Goal: Task Accomplishment & Management: Use online tool/utility

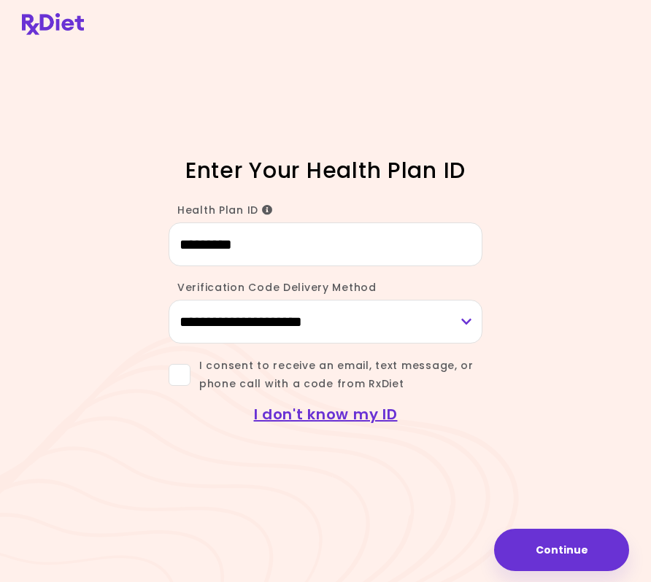
type input "*********"
click at [182, 370] on span at bounding box center [179, 375] width 22 height 22
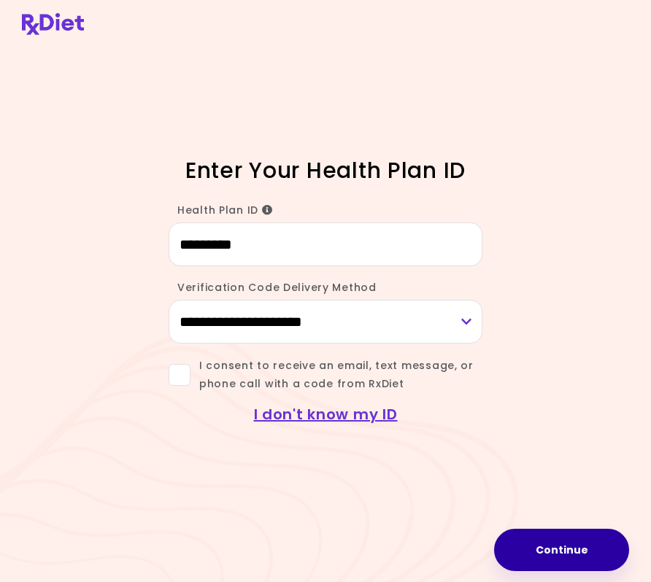
click at [571, 548] on button "Continue" at bounding box center [561, 550] width 135 height 42
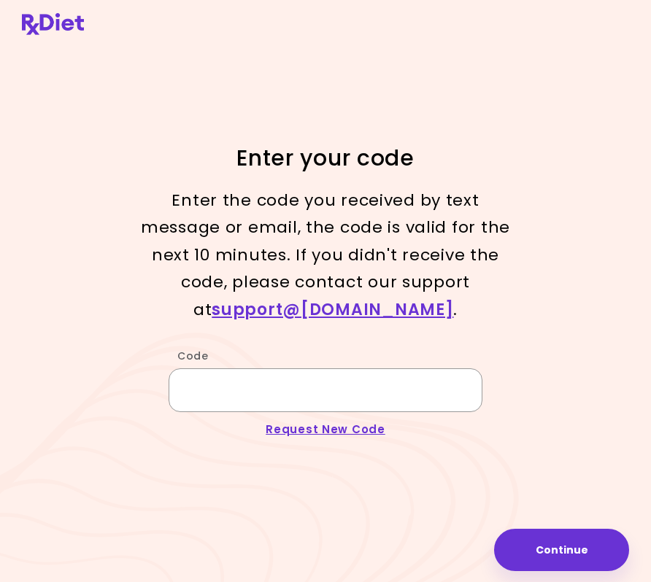
click at [290, 373] on input "Code" at bounding box center [325, 390] width 314 height 44
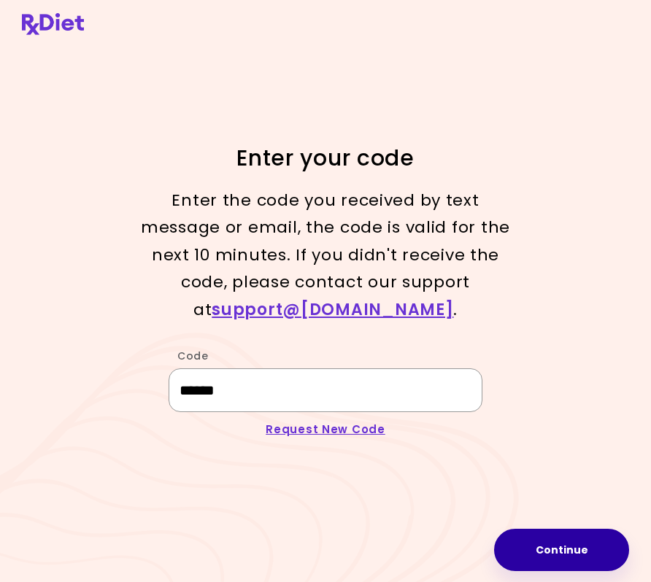
type input "******"
click at [574, 552] on button "Continue" at bounding box center [561, 550] width 135 height 42
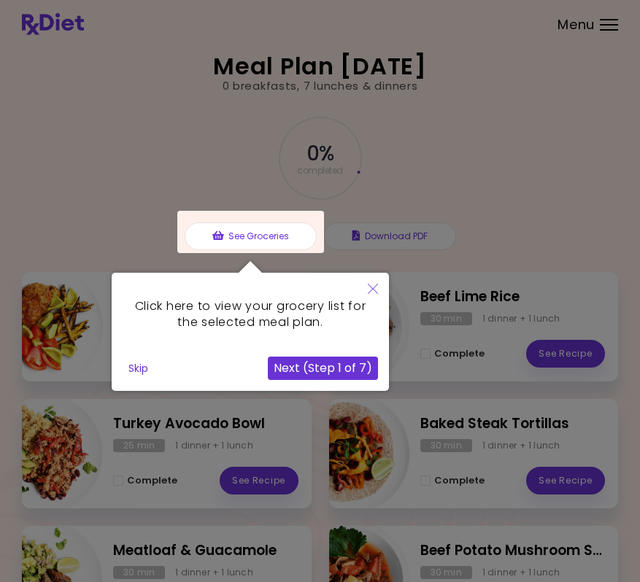
click at [373, 290] on icon "Close" at bounding box center [373, 289] width 10 height 10
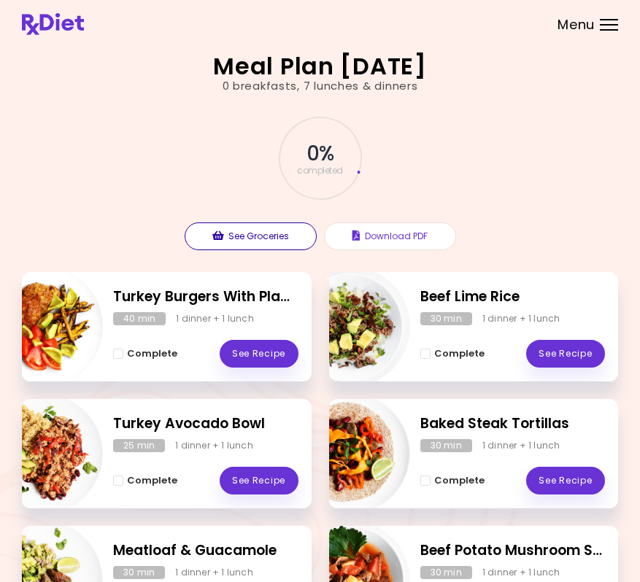
click at [257, 231] on button "See Groceries" at bounding box center [251, 236] width 132 height 28
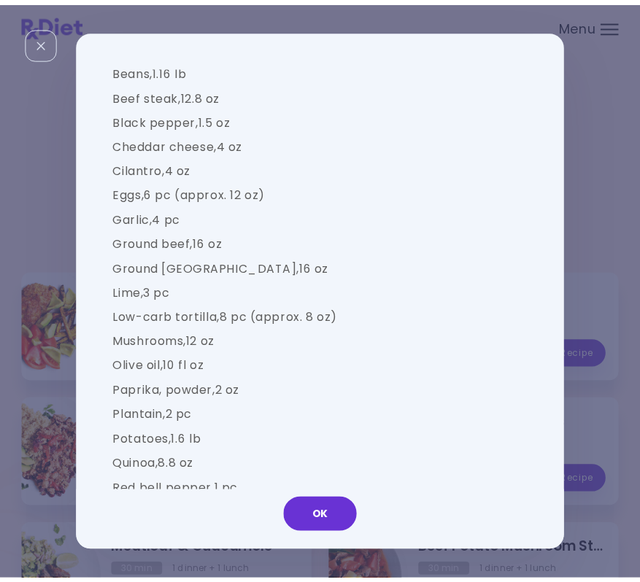
scroll to position [1405, 0]
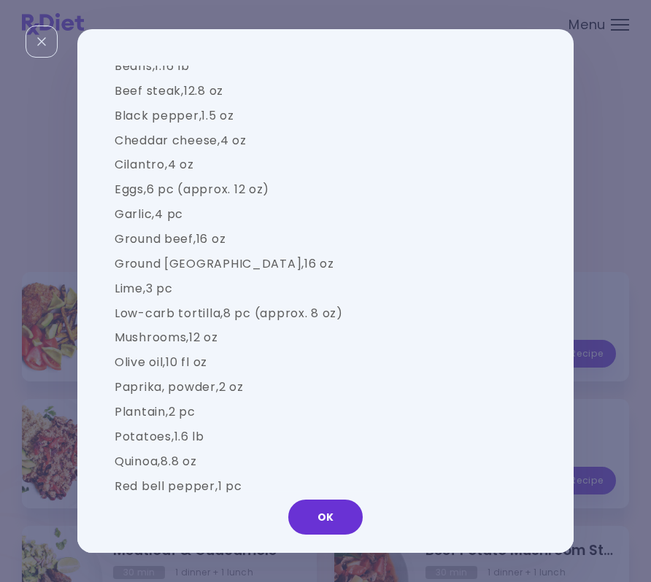
click at [338, 522] on button "OK" at bounding box center [325, 517] width 74 height 35
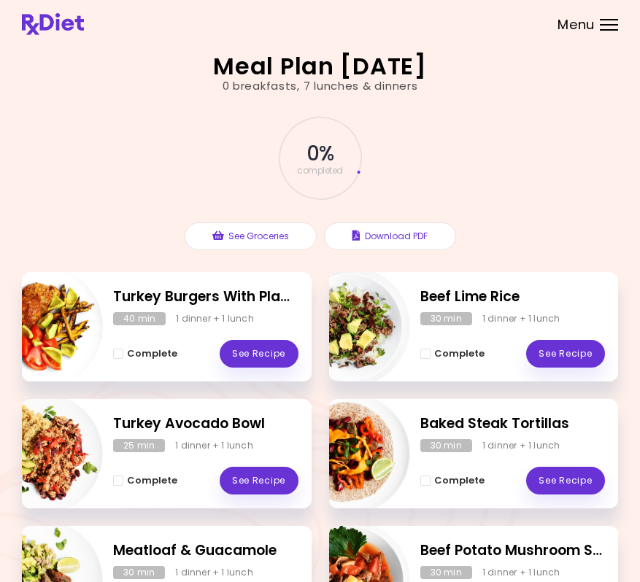
click at [608, 26] on div "Menu" at bounding box center [609, 25] width 18 height 12
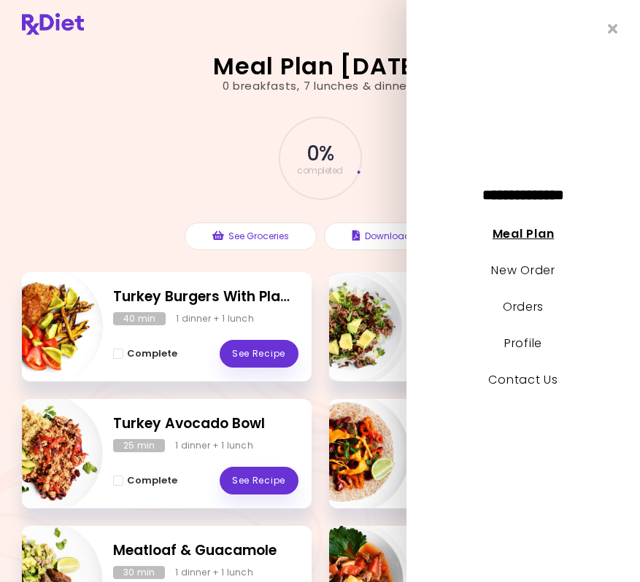
click at [530, 234] on link "Meal Plan" at bounding box center [522, 233] width 61 height 17
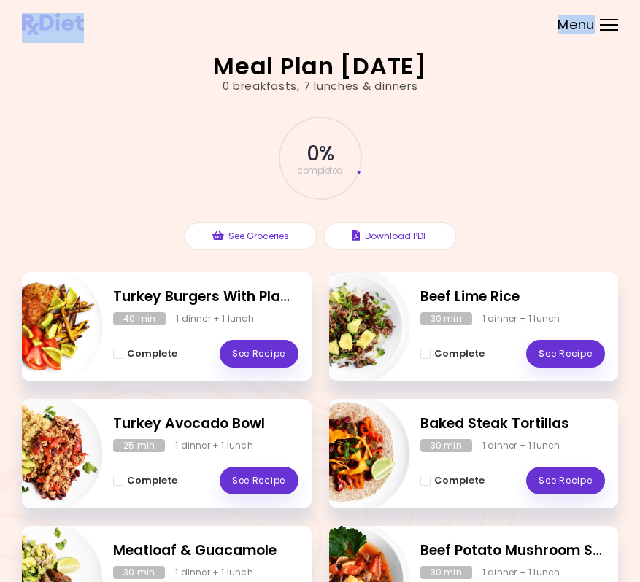
click at [601, 23] on div "**********" at bounding box center [320, 414] width 640 height 829
click at [610, 23] on div "Menu" at bounding box center [609, 25] width 18 height 12
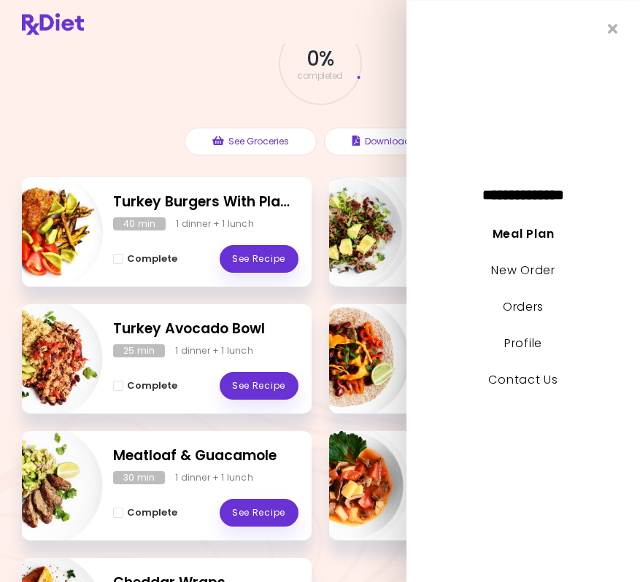
scroll to position [97, 0]
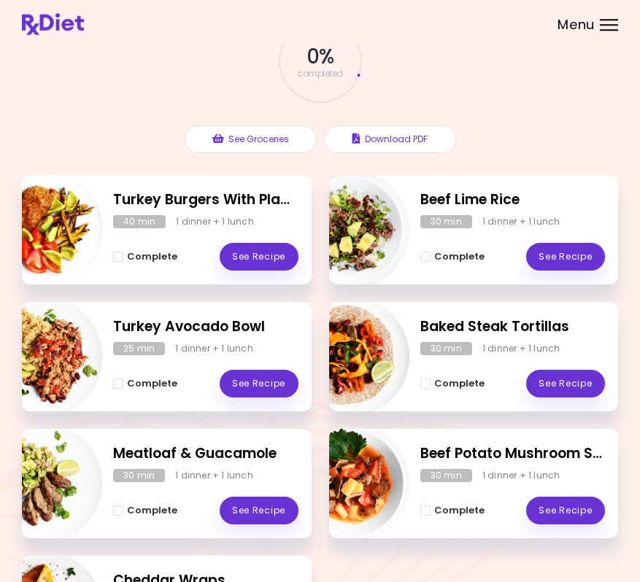
click at [608, 36] on header at bounding box center [320, 22] width 640 height 44
click at [606, 27] on div "Menu" at bounding box center [609, 25] width 18 height 12
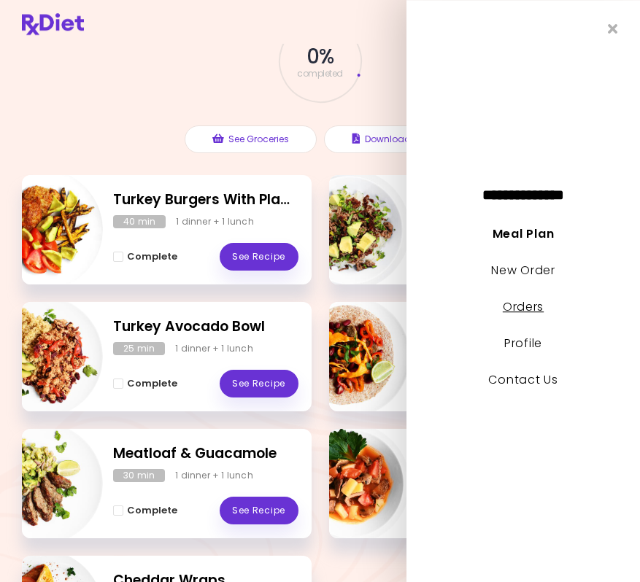
click at [525, 305] on link "Orders" at bounding box center [523, 306] width 41 height 17
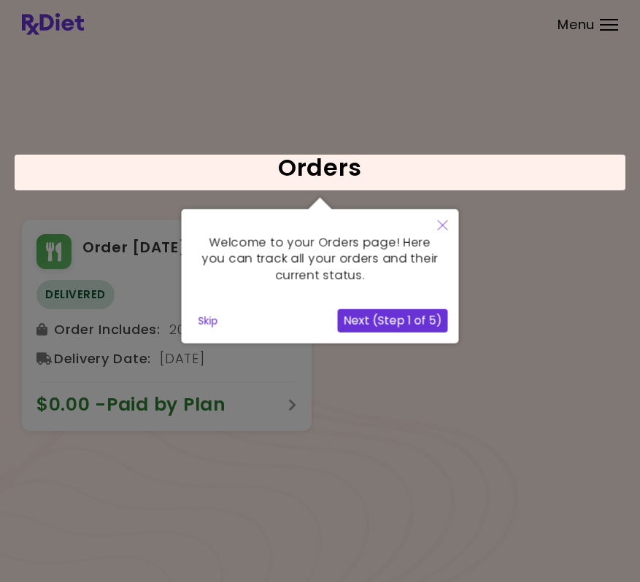
click at [442, 226] on icon "Close" at bounding box center [443, 225] width 10 height 10
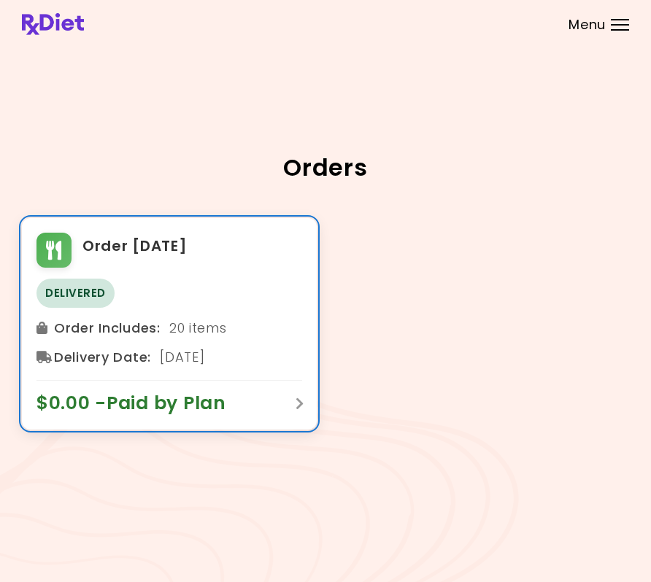
click at [299, 400] on icon at bounding box center [299, 403] width 9 height 13
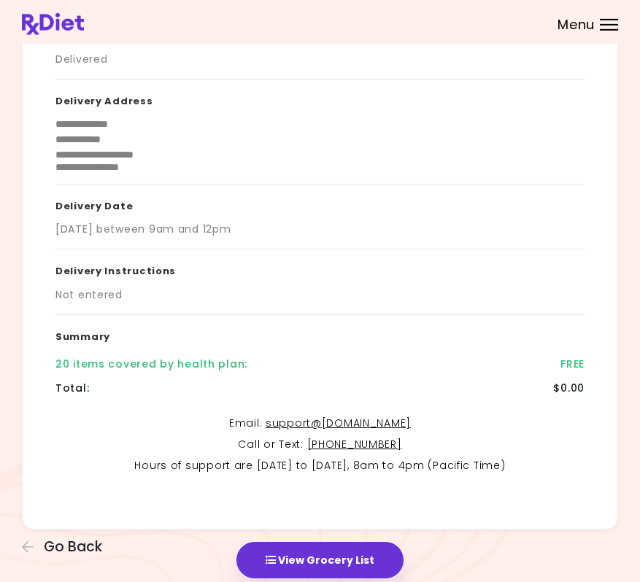
scroll to position [118, 0]
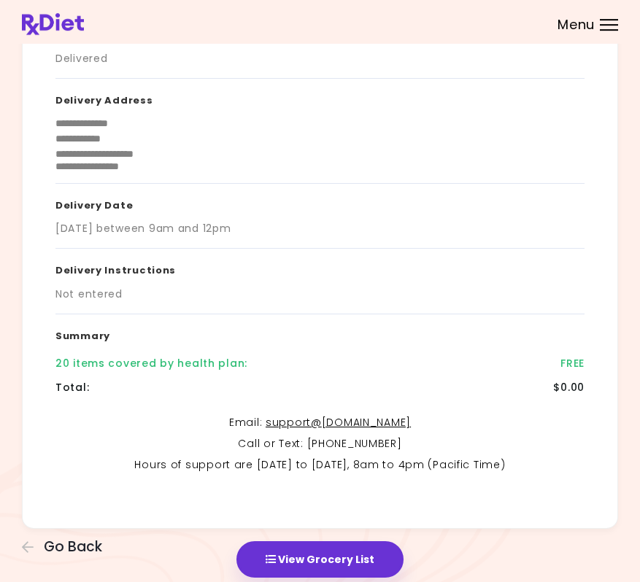
click at [371, 436] on link "+1 (888) 404-6311" at bounding box center [354, 443] width 95 height 15
click at [612, 32] on header at bounding box center [320, 22] width 640 height 44
click at [610, 27] on div "Menu" at bounding box center [609, 25] width 18 height 12
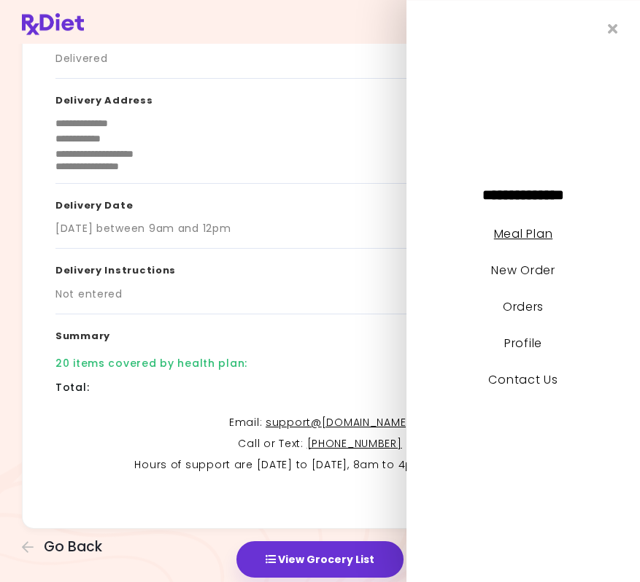
click at [536, 231] on link "Meal Plan" at bounding box center [523, 233] width 58 height 17
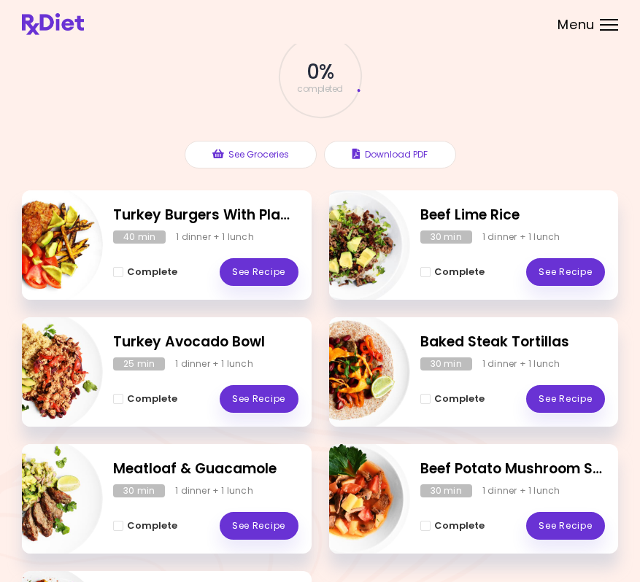
scroll to position [80, 0]
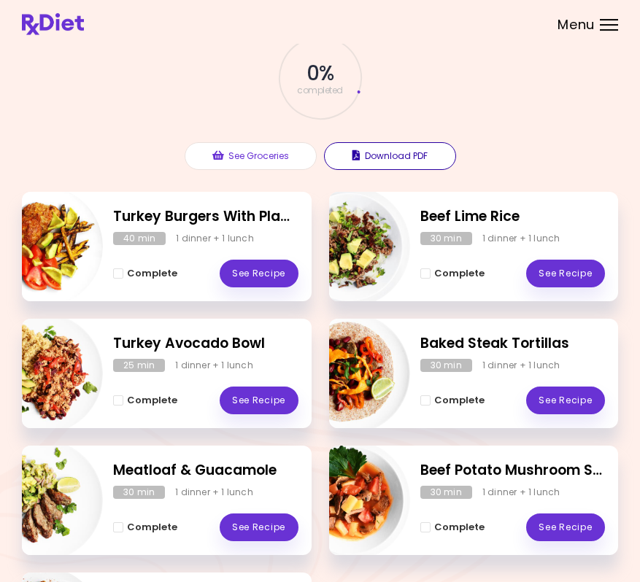
click at [393, 152] on button "Download PDF" at bounding box center [390, 156] width 132 height 28
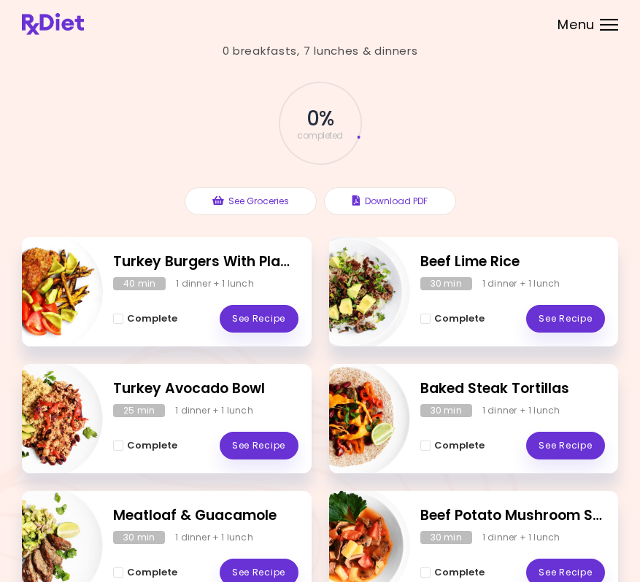
scroll to position [9, 0]
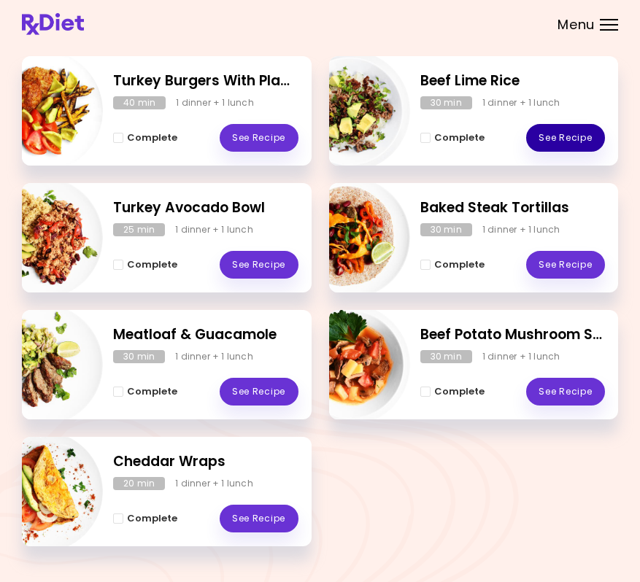
scroll to position [214, 0]
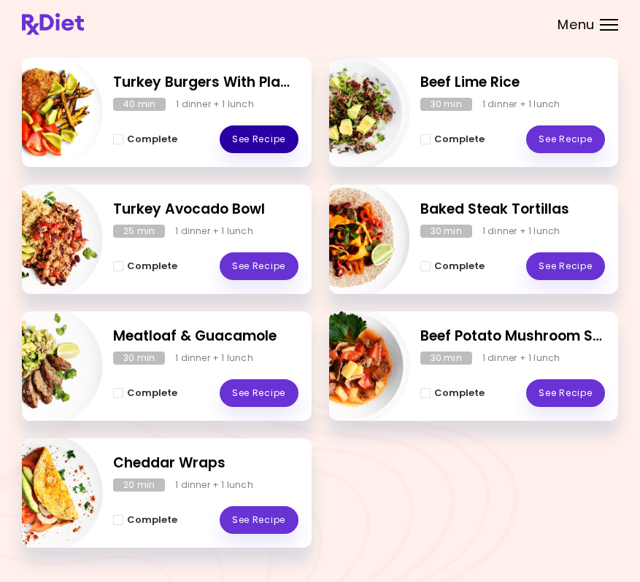
click at [252, 127] on link "See Recipe" at bounding box center [259, 139] width 79 height 28
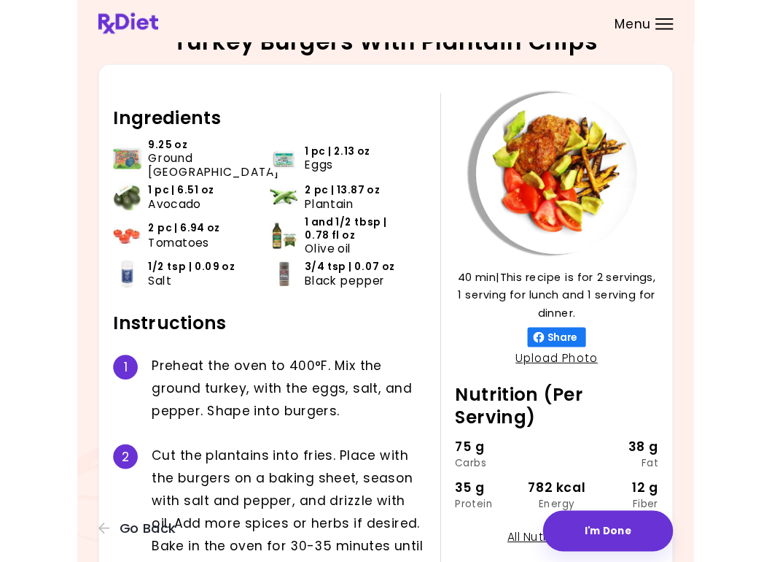
scroll to position [21, 0]
